Goal: Task Accomplishment & Management: Complete application form

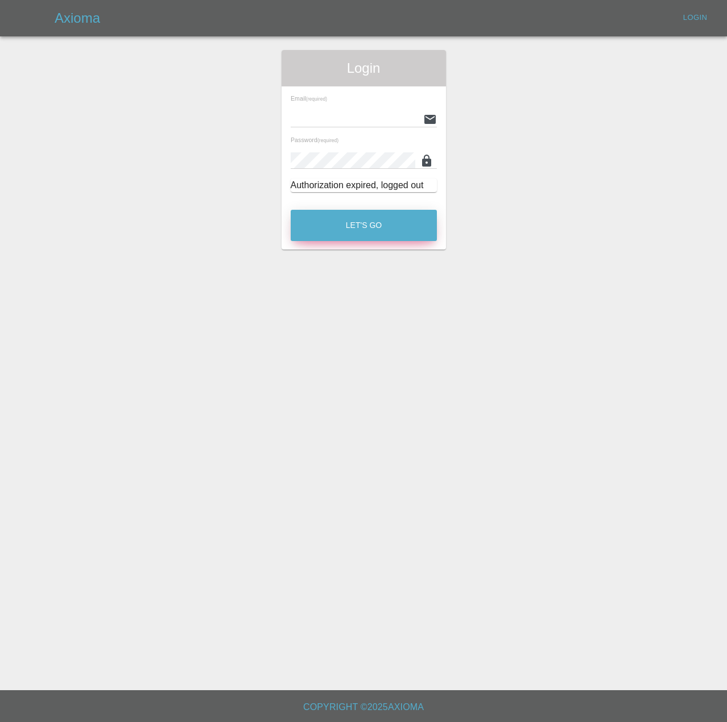
type input "[PERSON_NAME][EMAIL_ADDRESS][PERSON_NAME][DOMAIN_NAME]"
click at [365, 241] on button "Let's Go" at bounding box center [364, 225] width 146 height 31
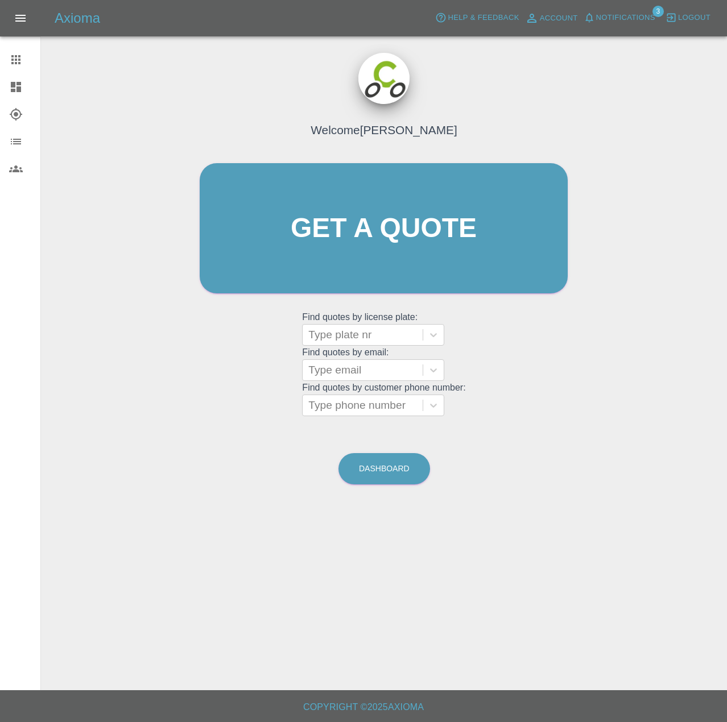
click at [589, 27] on div "Help & Feedback Account Notifications 3 Logout" at bounding box center [579, 18] width 295 height 18
click at [596, 20] on span "Notifications" at bounding box center [625, 17] width 59 height 13
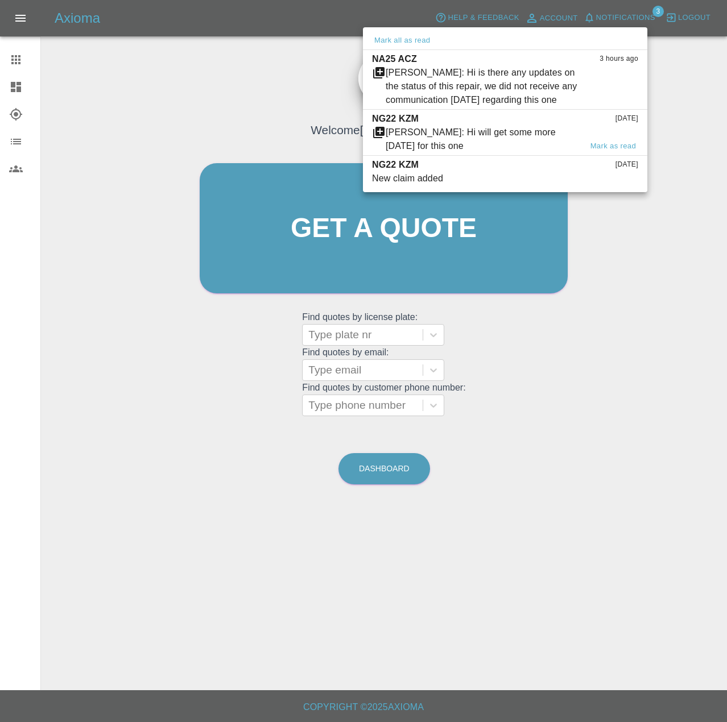
click at [462, 126] on div "NG22 KZM [DATE]" at bounding box center [505, 119] width 266 height 14
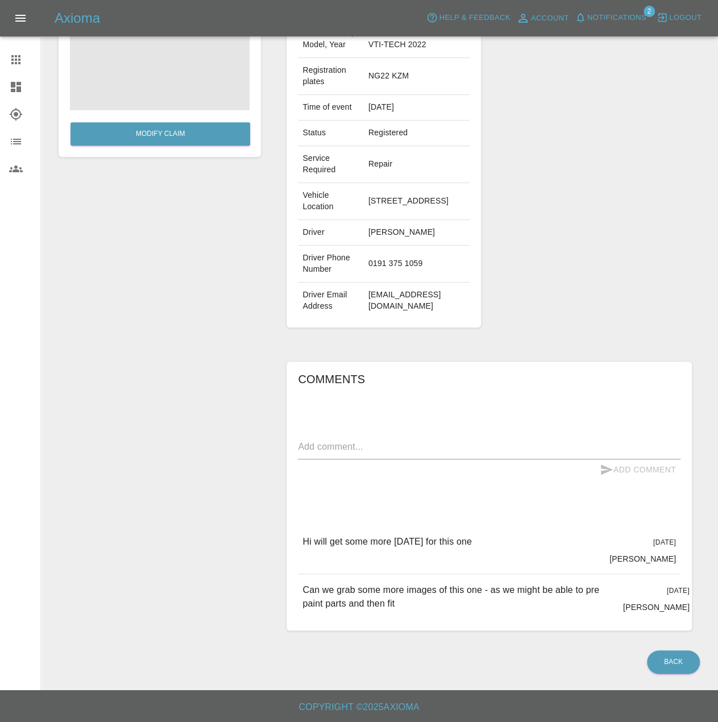
scroll to position [138, 0]
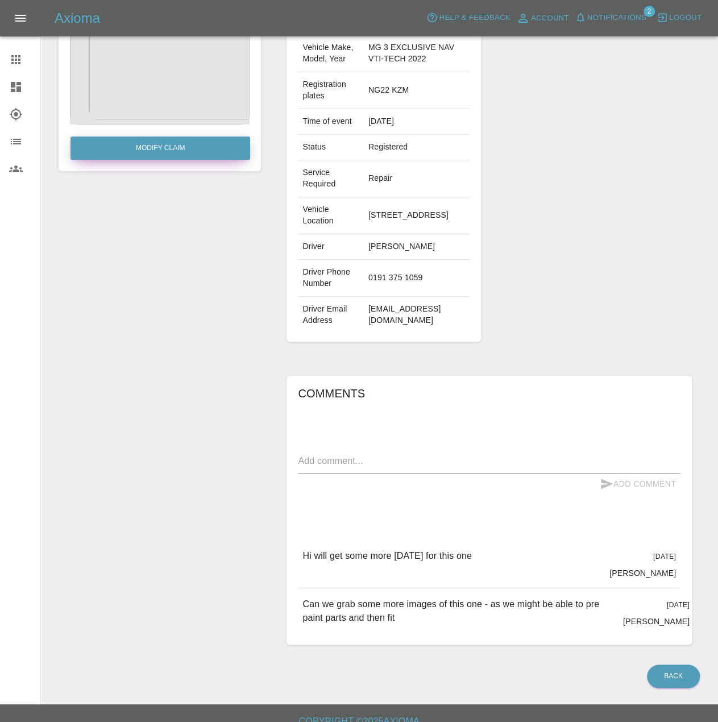
click at [192, 160] on link "Modify Claim" at bounding box center [161, 147] width 180 height 23
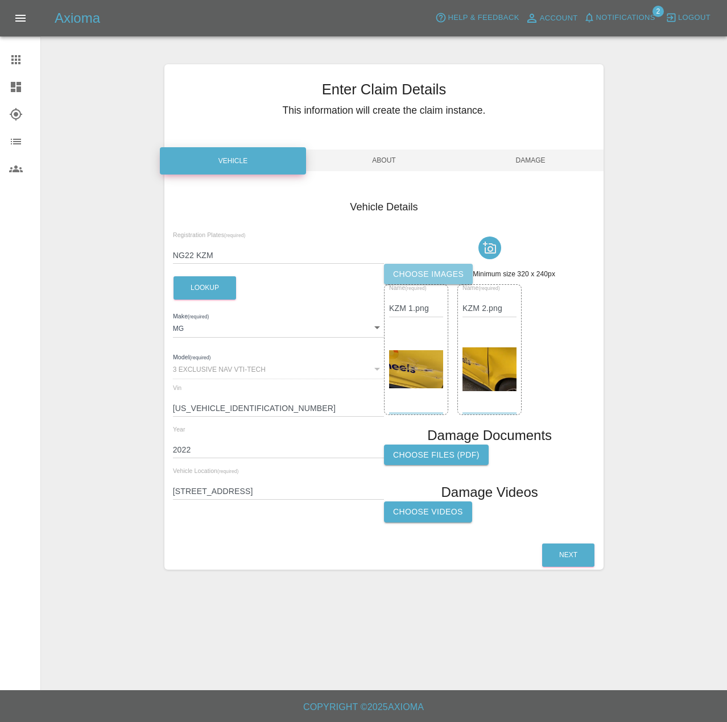
click at [465, 284] on label "Choose images" at bounding box center [428, 274] width 89 height 21
click at [0, 0] on input "Choose images" at bounding box center [0, 0] width 0 height 0
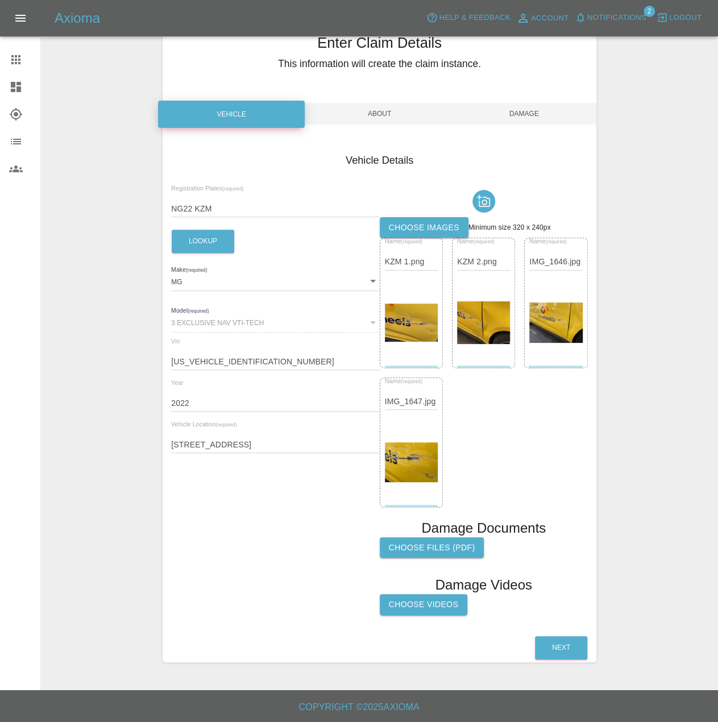
scroll to position [80, 0]
click at [559, 644] on button "Next" at bounding box center [561, 647] width 52 height 23
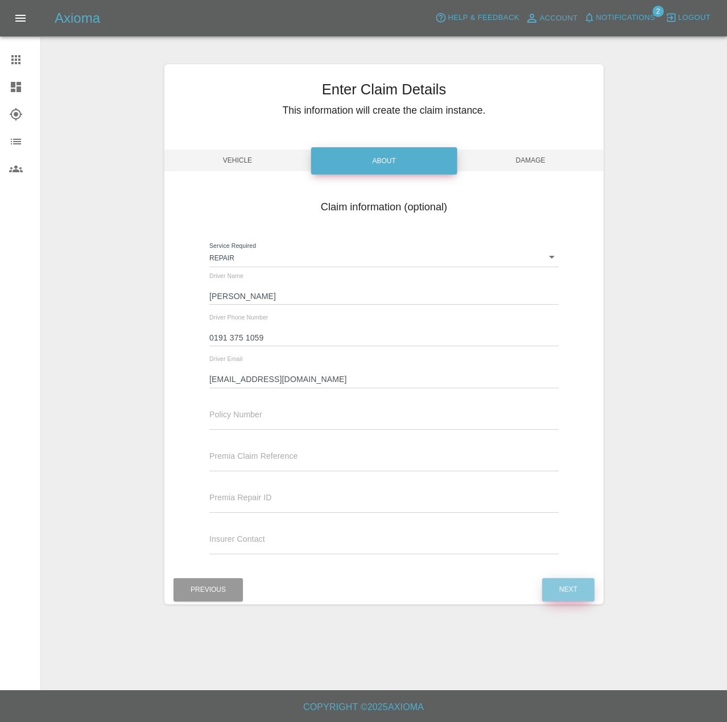
click at [566, 601] on button "Next" at bounding box center [568, 589] width 52 height 23
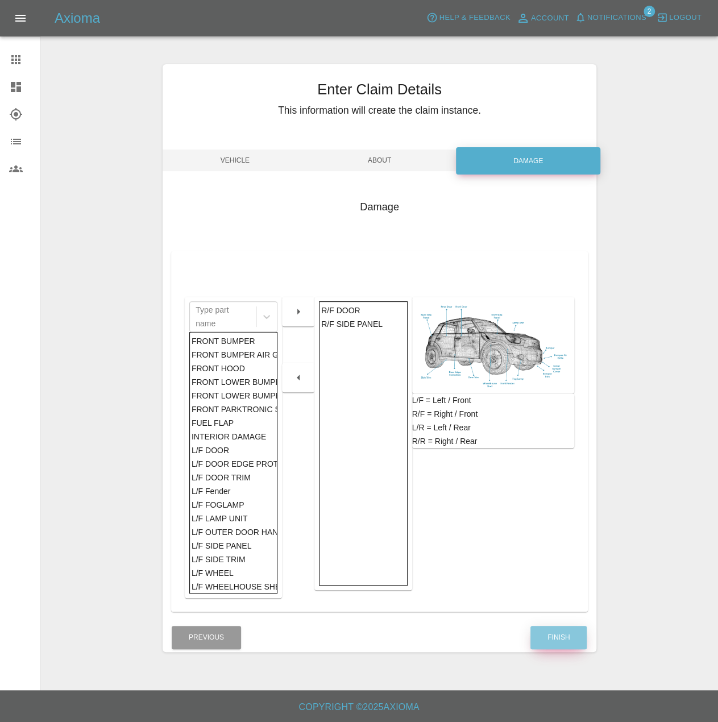
click at [544, 649] on button "Finish" at bounding box center [559, 637] width 56 height 23
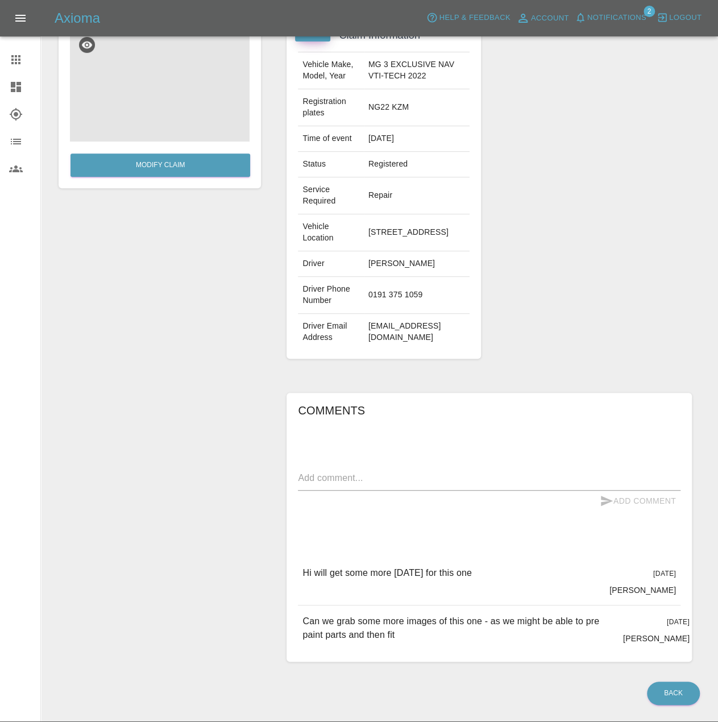
scroll to position [171, 0]
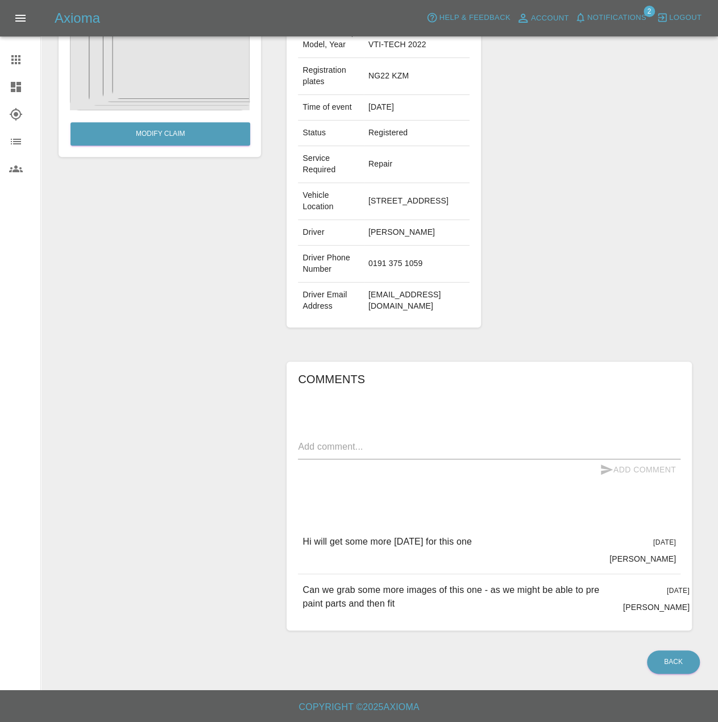
click at [379, 459] on div "x" at bounding box center [489, 449] width 383 height 22
click at [378, 457] on textarea at bounding box center [489, 448] width 383 height 16
type textarea "Hi - uploaded more photos"
click at [607, 481] on button "Add Comment" at bounding box center [637, 469] width 85 height 21
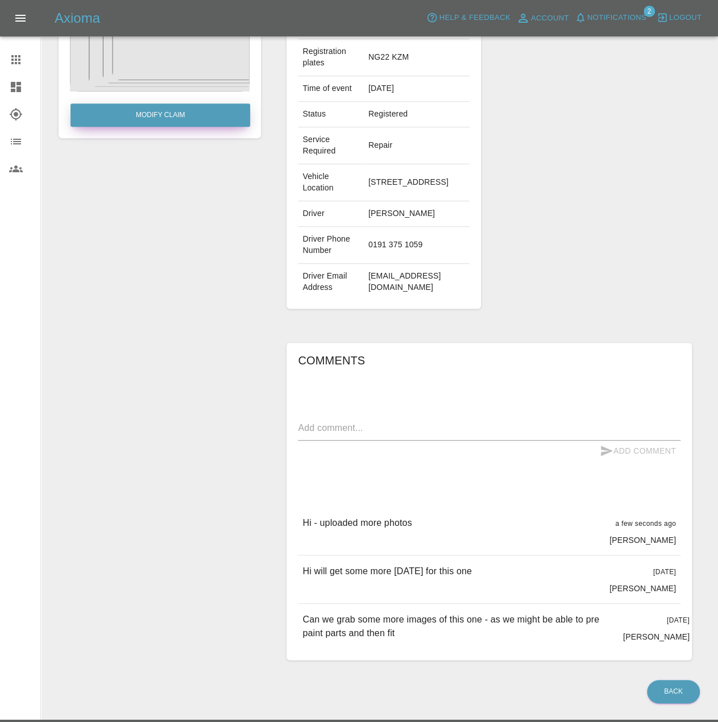
click at [156, 125] on link "Modify Claim" at bounding box center [161, 115] width 180 height 23
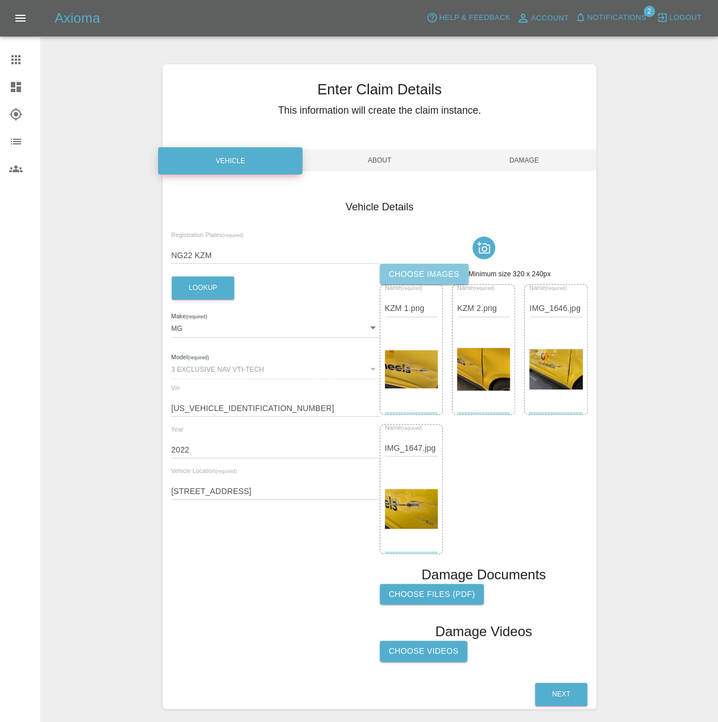
click at [429, 283] on label "Choose images" at bounding box center [424, 274] width 89 height 21
click at [0, 0] on input "Choose images" at bounding box center [0, 0] width 0 height 0
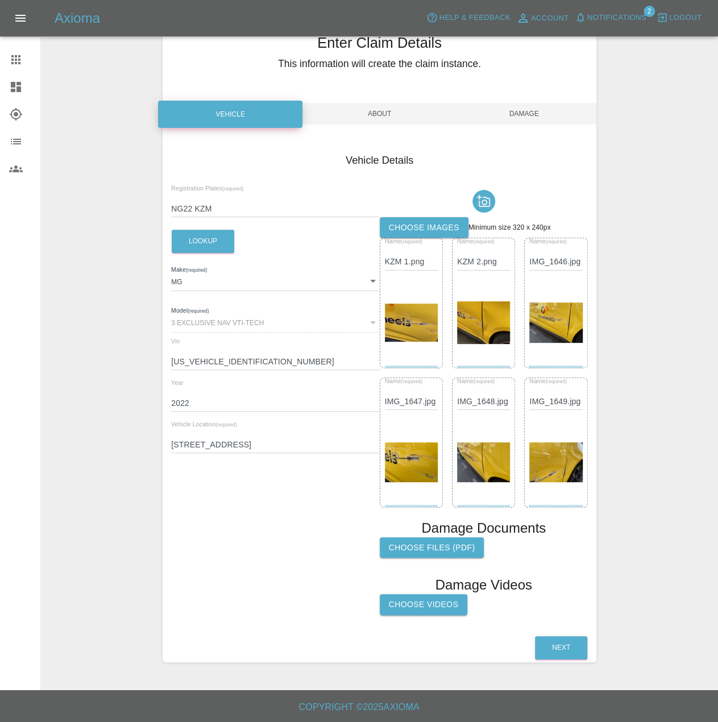
scroll to position [80, 0]
click at [561, 648] on button "Next" at bounding box center [561, 647] width 52 height 23
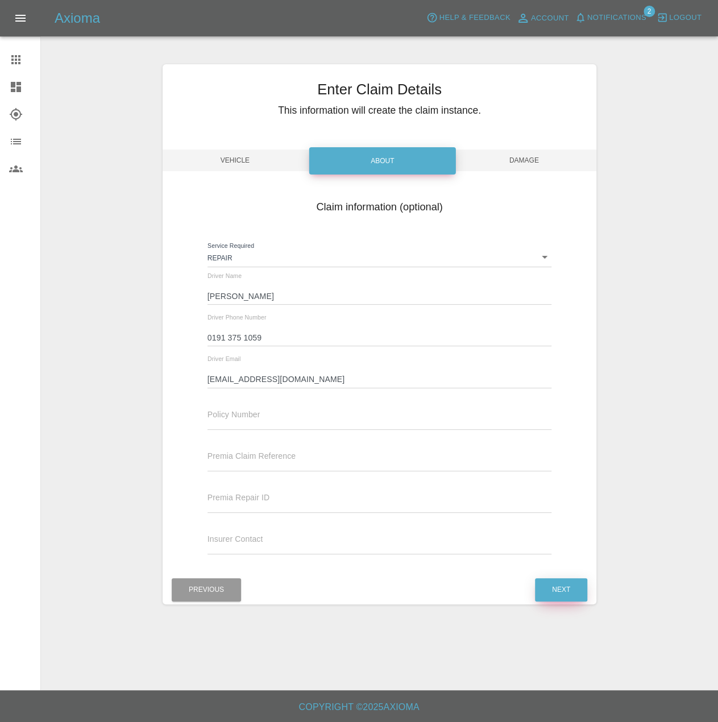
scroll to position [0, 0]
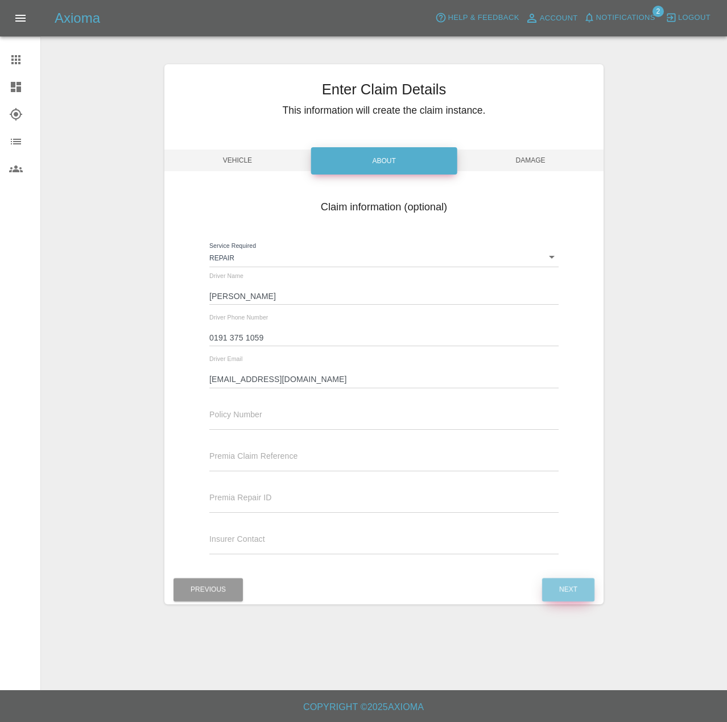
click at [564, 602] on button "Next" at bounding box center [568, 589] width 52 height 23
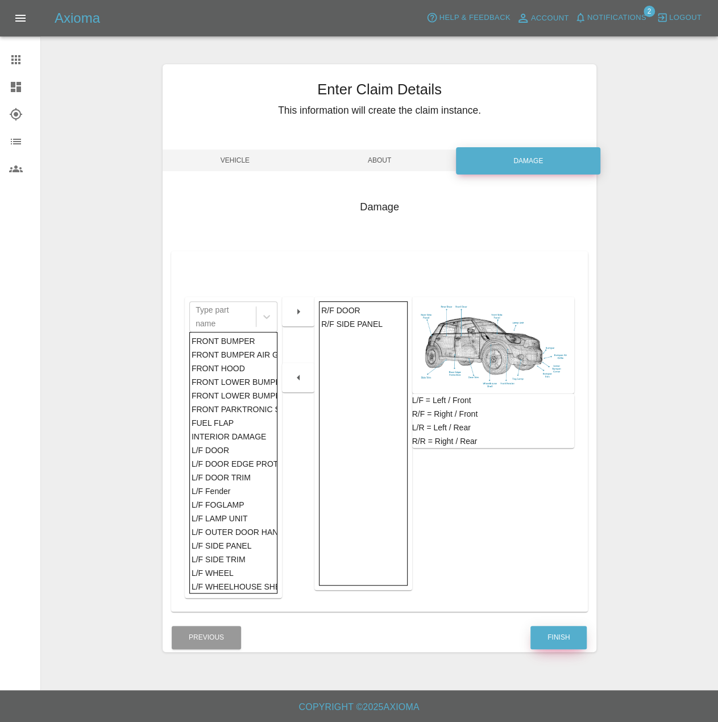
click at [560, 649] on button "Finish" at bounding box center [559, 637] width 56 height 23
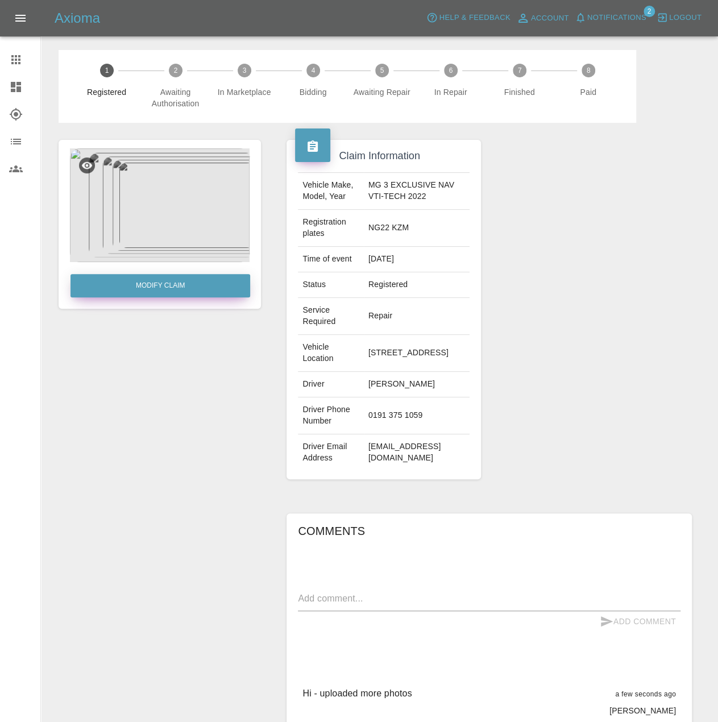
click at [181, 297] on link "Modify Claim" at bounding box center [161, 285] width 180 height 23
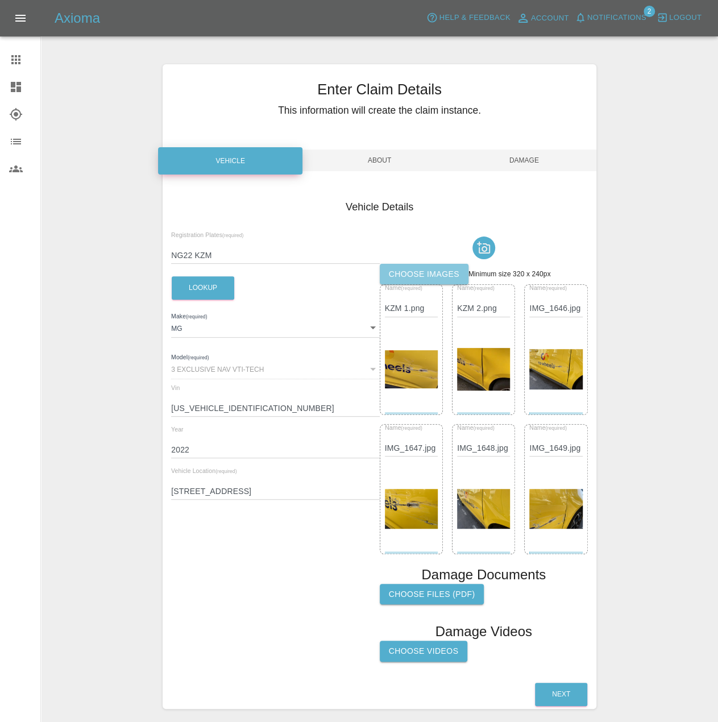
click at [456, 285] on label "Choose images" at bounding box center [424, 274] width 89 height 21
click at [0, 0] on input "Choose images" at bounding box center [0, 0] width 0 height 0
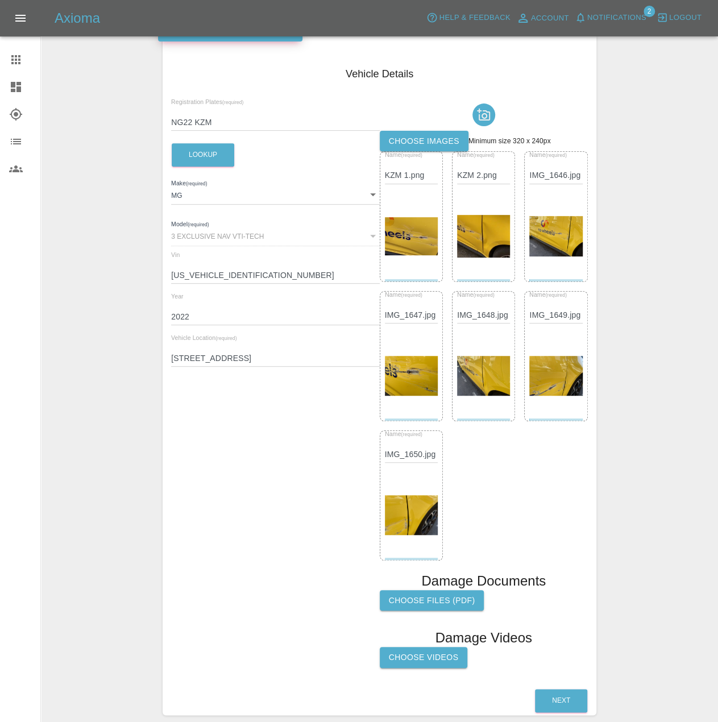
scroll to position [218, 0]
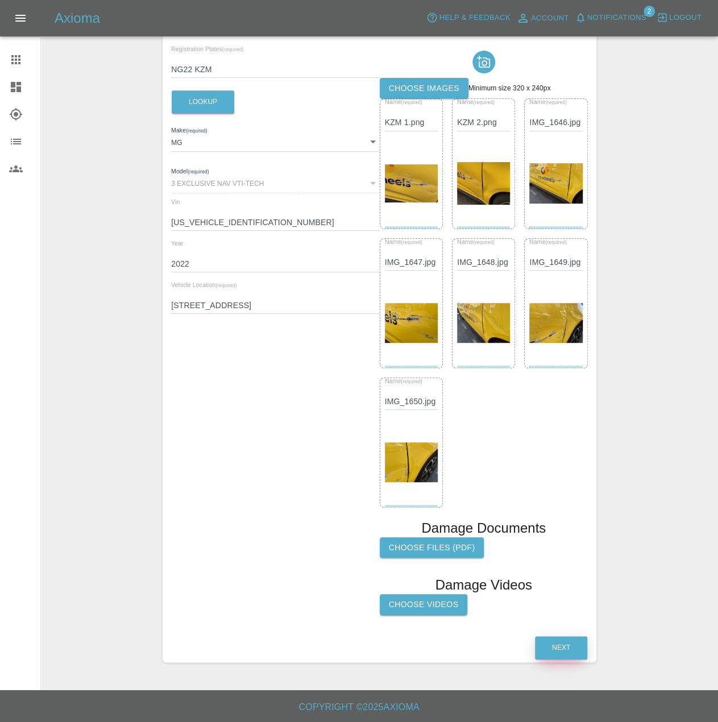
click at [549, 640] on button "Next" at bounding box center [561, 647] width 52 height 23
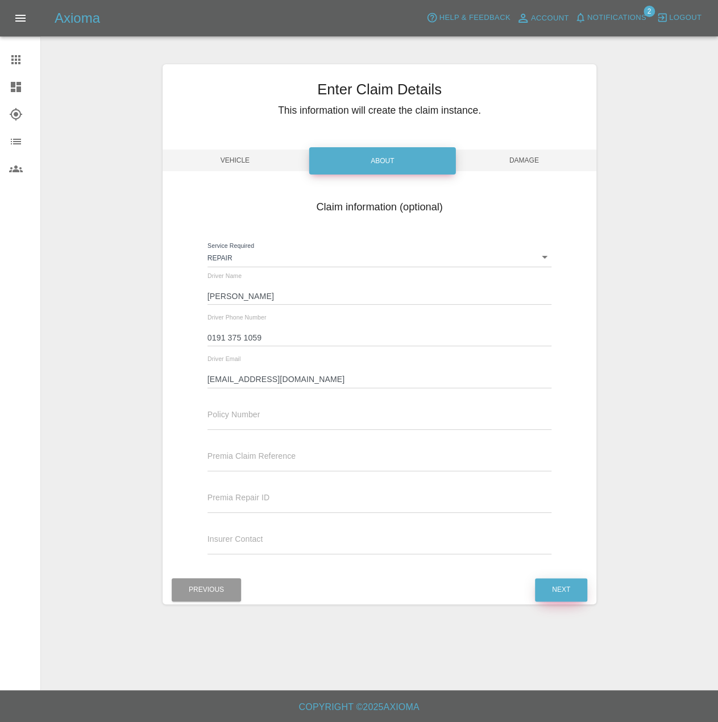
scroll to position [0, 0]
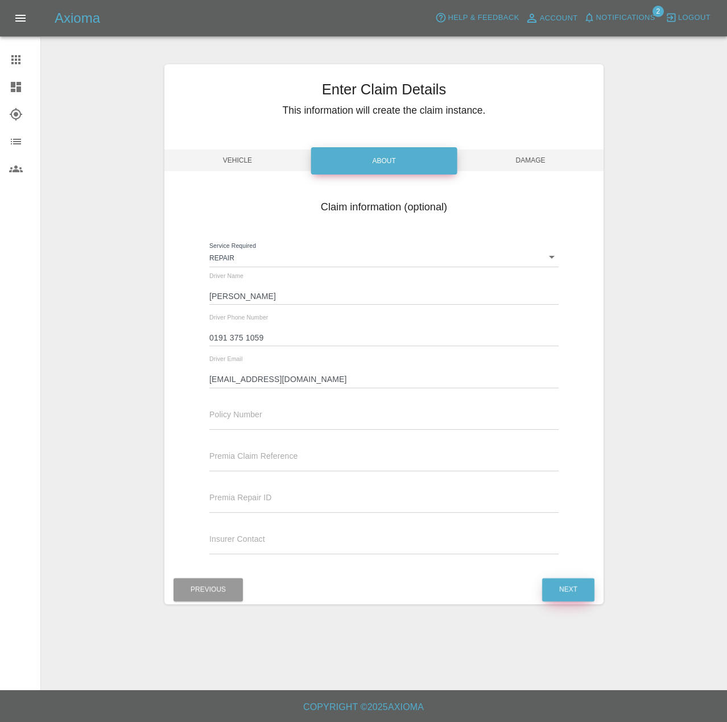
click at [552, 602] on button "Next" at bounding box center [568, 589] width 52 height 23
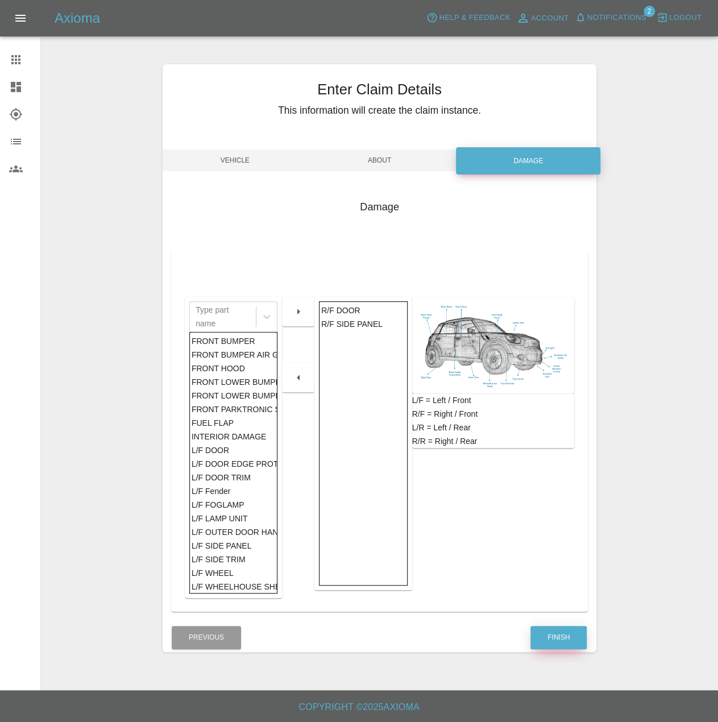
click at [562, 649] on button "Finish" at bounding box center [559, 637] width 56 height 23
